Goal: Navigation & Orientation: Find specific page/section

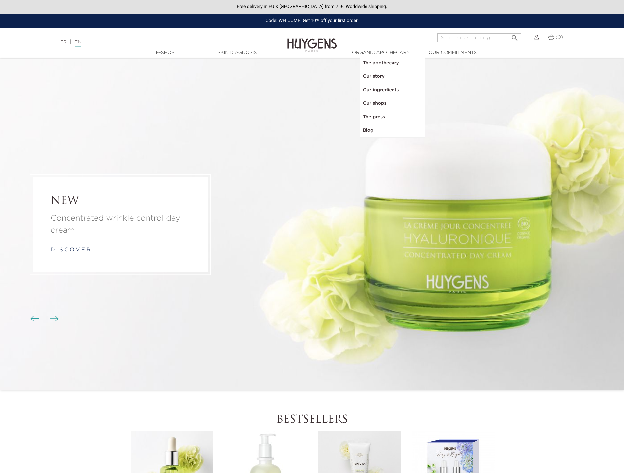
click at [65, 43] on link "FR" at bounding box center [63, 42] width 6 height 5
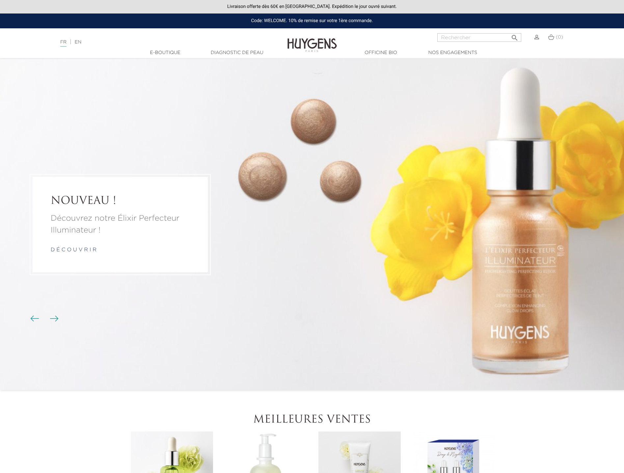
click at [81, 43] on link "EN" at bounding box center [78, 42] width 7 height 5
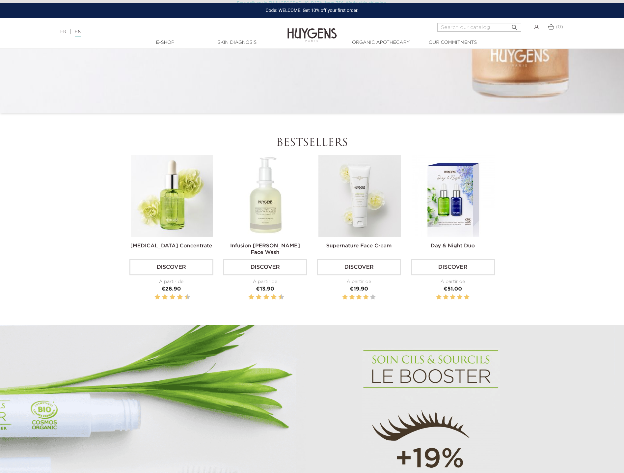
scroll to position [296, 0]
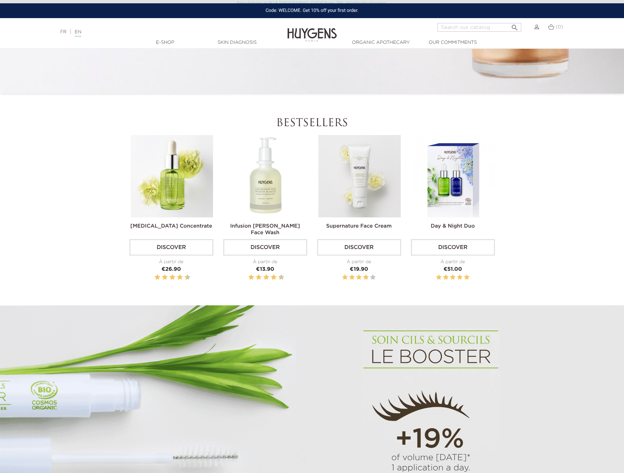
click at [310, 123] on h2 "Bestsellers" at bounding box center [312, 123] width 366 height 13
click at [314, 301] on div "Hyaluronic Acid Concentrate Discover À partir de Price €26.90" at bounding box center [313, 220] width 376 height 170
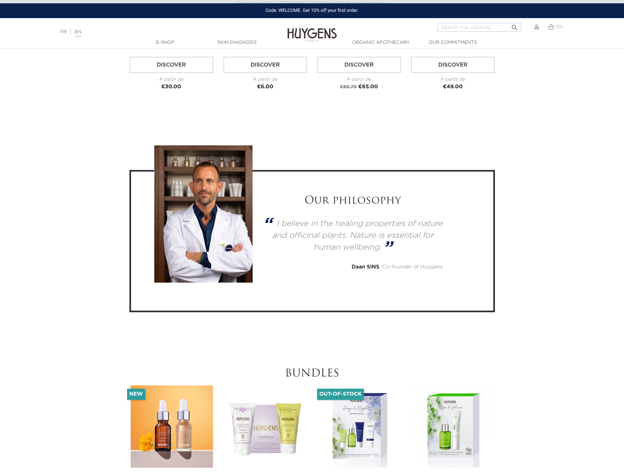
scroll to position [1878, 0]
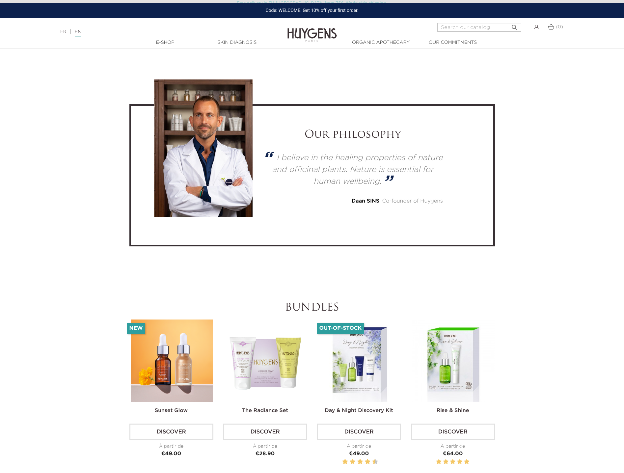
drag, startPoint x: 331, startPoint y: 304, endPoint x: 280, endPoint y: 287, distance: 53.5
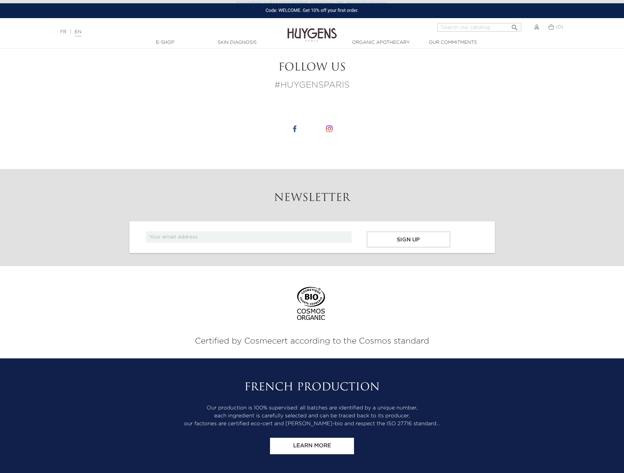
scroll to position [2702, 0]
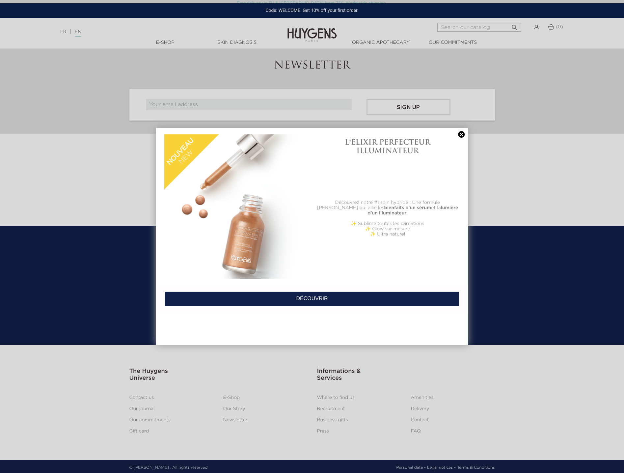
click at [335, 396] on div at bounding box center [312, 236] width 624 height 473
click at [463, 135] on link at bounding box center [461, 134] width 9 height 7
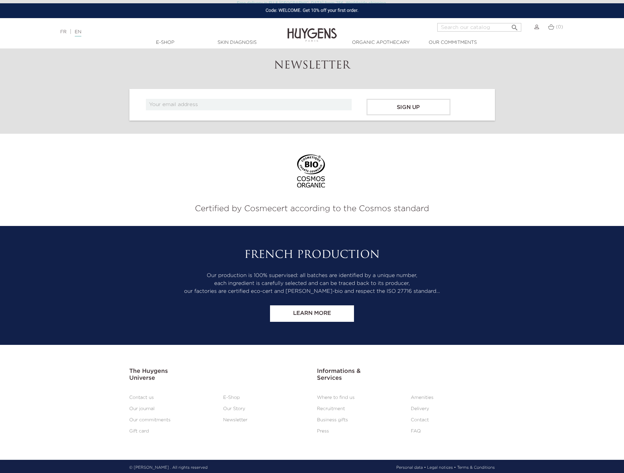
click at [337, 395] on link "Where to find us" at bounding box center [336, 397] width 38 height 5
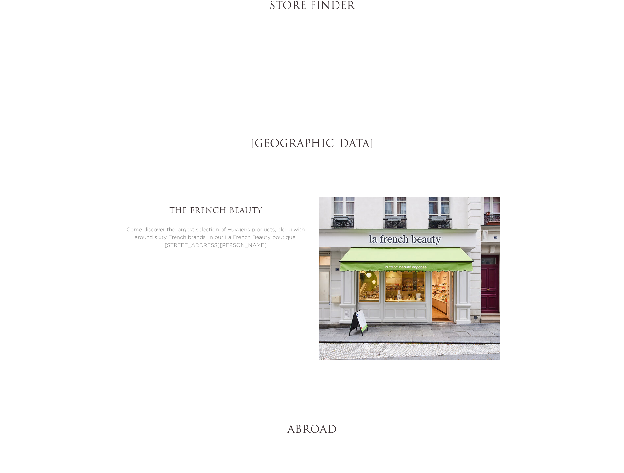
select select "FR"
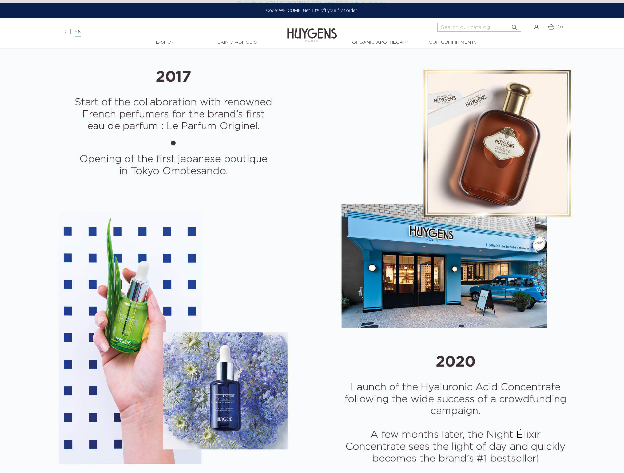
scroll to position [1026, 0]
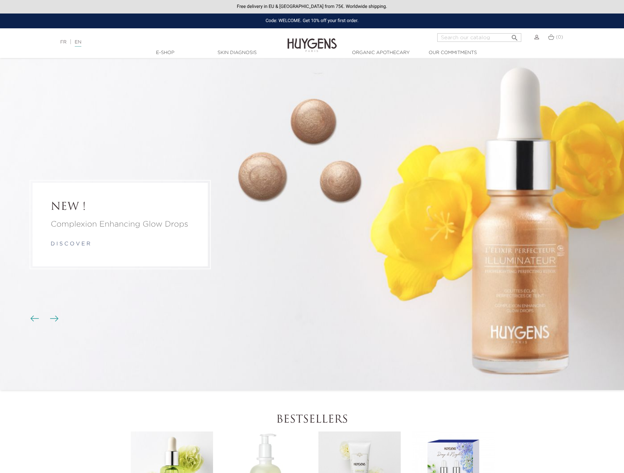
scroll to position [2702, 0]
